Goal: Find specific page/section

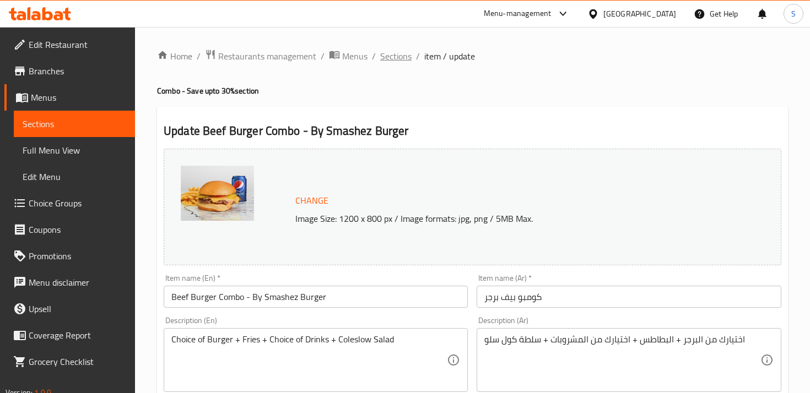
click at [398, 56] on span "Sections" at bounding box center [395, 56] width 31 height 13
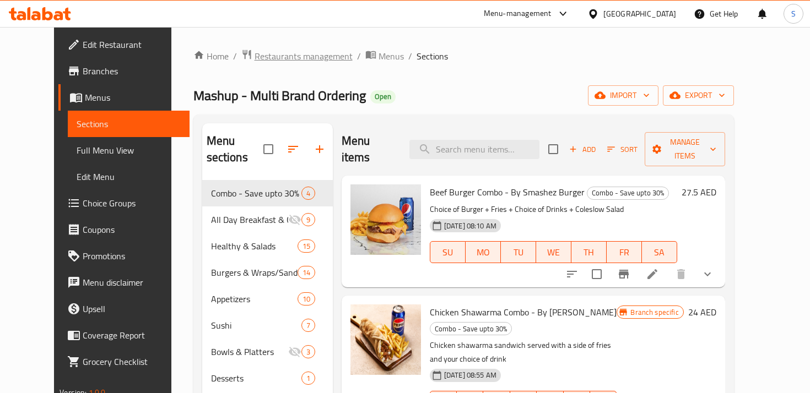
click at [272, 56] on span "Restaurants management" at bounding box center [303, 56] width 98 height 13
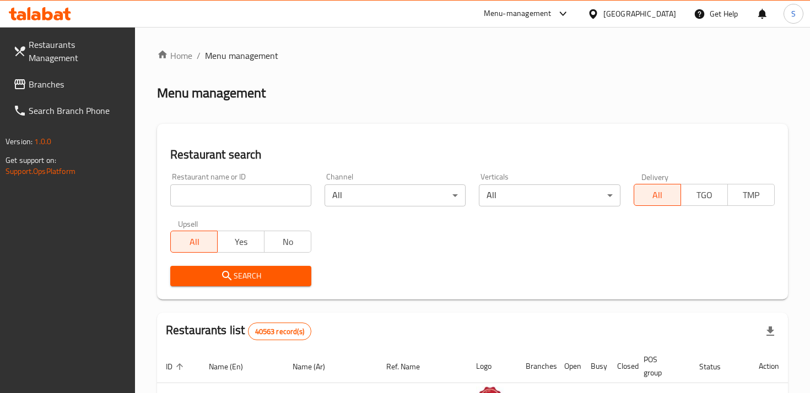
click at [234, 195] on input "search" at bounding box center [240, 196] width 141 height 22
click button "Search" at bounding box center [240, 276] width 141 height 20
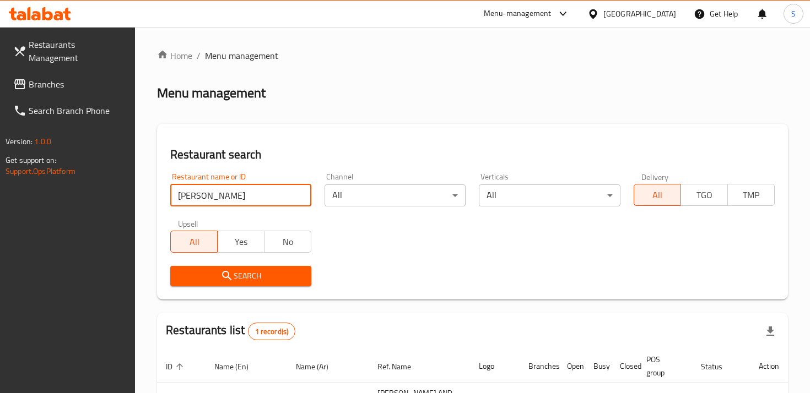
scroll to position [99, 0]
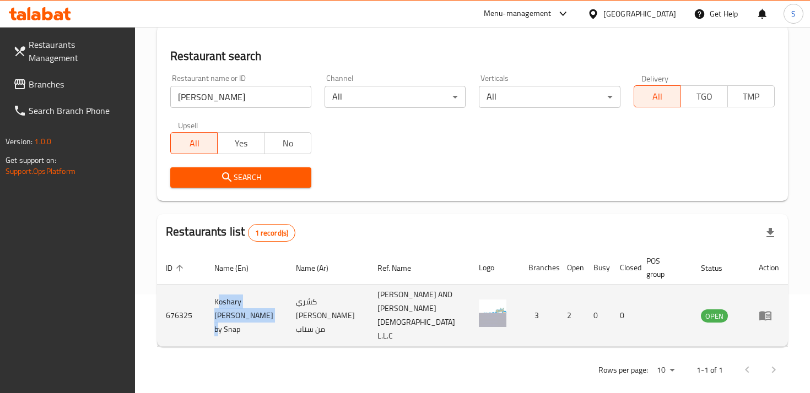
drag, startPoint x: 213, startPoint y: 302, endPoint x: 237, endPoint y: 316, distance: 28.6
click at [237, 316] on td "Koshary [PERSON_NAME] by Snap" at bounding box center [246, 316] width 82 height 62
copy td "Koshary [PERSON_NAME]"
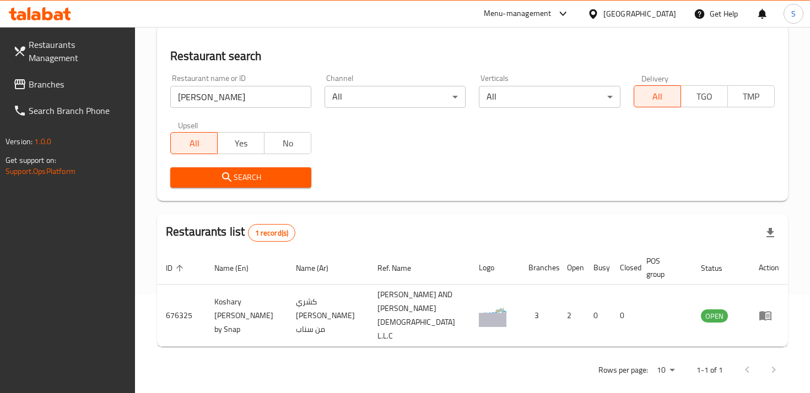
click at [245, 98] on input "[PERSON_NAME]" at bounding box center [240, 97] width 141 height 22
paste input "Koshary [PERSON_NAME] H"
type input "Koshary [PERSON_NAME]"
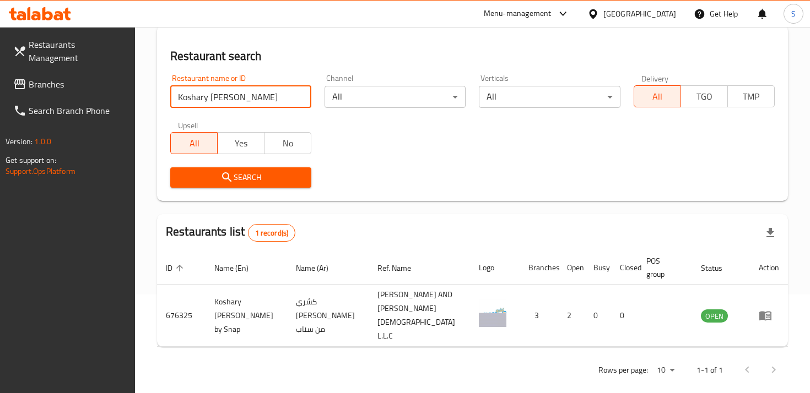
click button "Search" at bounding box center [240, 177] width 141 height 20
